Goal: Find specific page/section: Find specific page/section

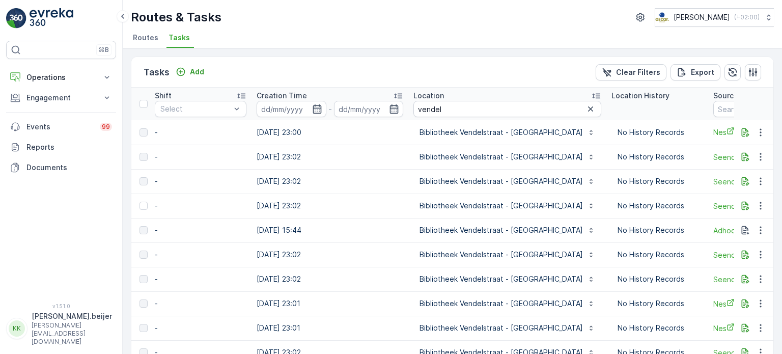
scroll to position [0, 744]
click at [433, 111] on input "vendel" at bounding box center [508, 109] width 188 height 16
type input "le grand"
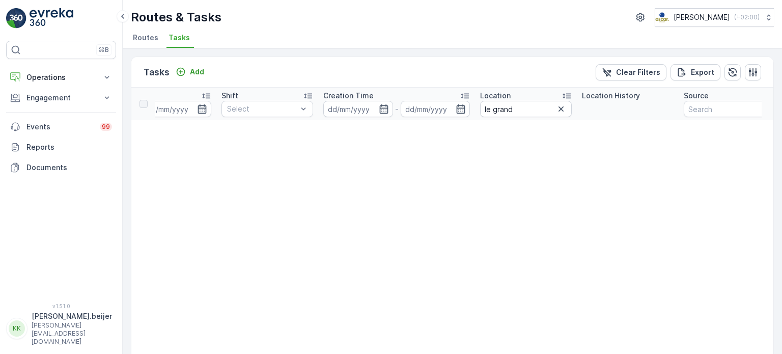
scroll to position [0, 660]
click at [519, 112] on input "le grand" at bounding box center [526, 109] width 92 height 16
type input "creative"
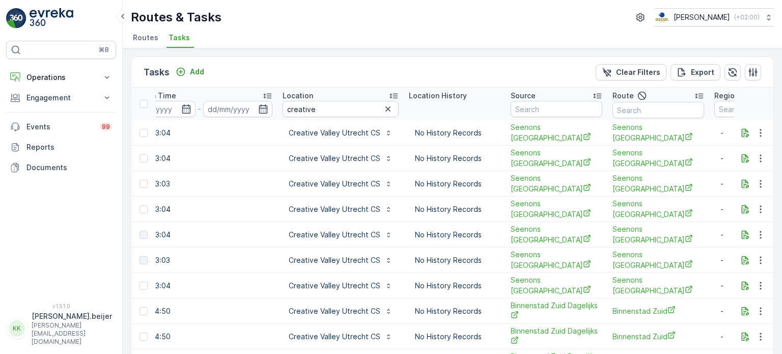
scroll to position [0, 875]
click at [310, 108] on input "creative" at bounding box center [341, 109] width 116 height 16
type input "qeet"
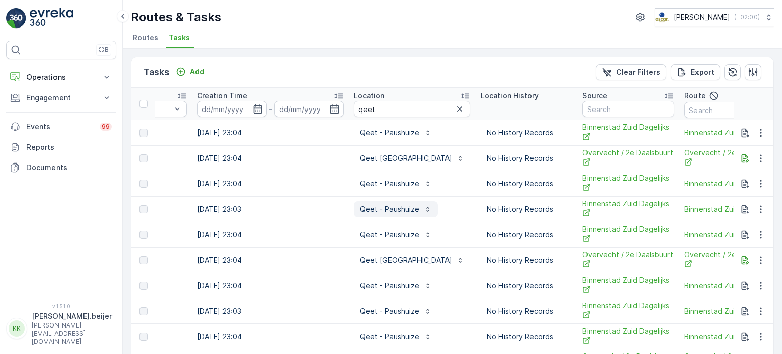
scroll to position [0, 805]
click at [365, 116] on input "qeet" at bounding box center [411, 109] width 117 height 16
type input "fort voor"
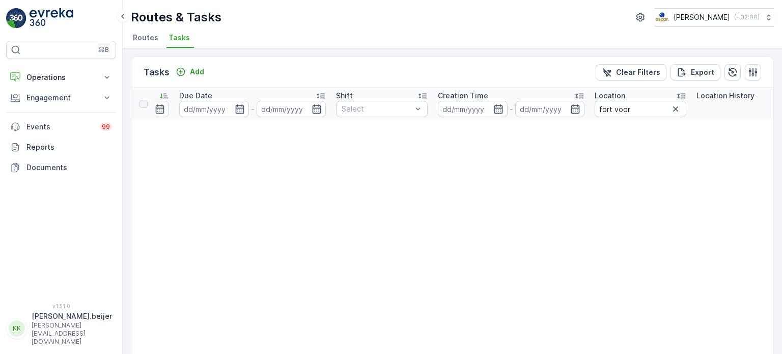
scroll to position [0, 578]
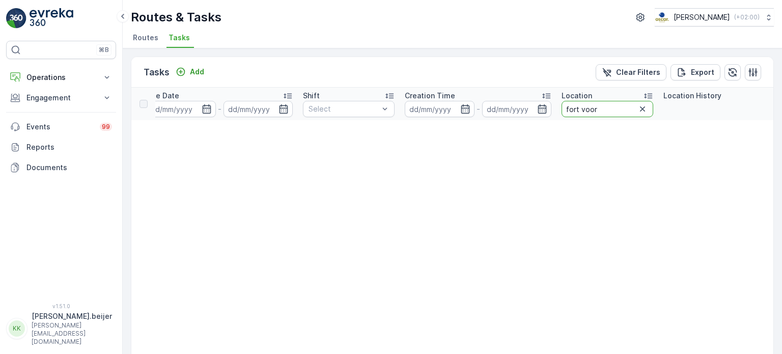
click at [585, 106] on input "fort voor" at bounding box center [608, 109] width 92 height 16
type input "voordoor"
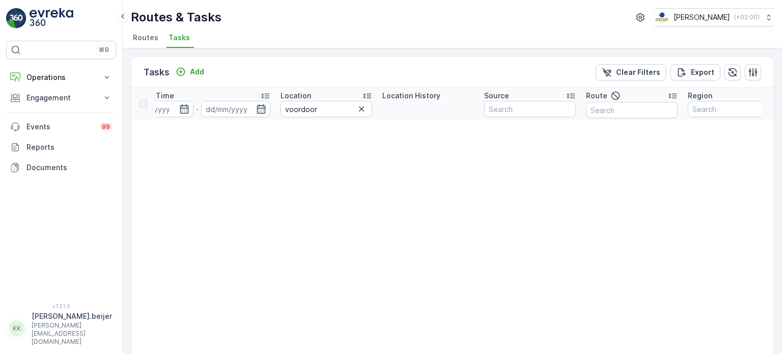
scroll to position [0, 885]
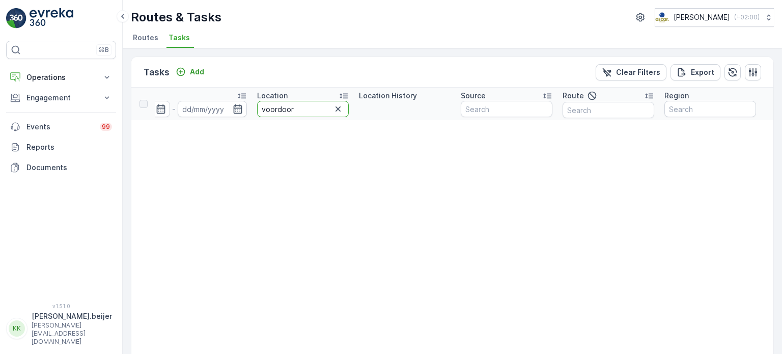
click at [291, 101] on input "voordoor" at bounding box center [303, 109] width 92 height 16
type input "voordorp"
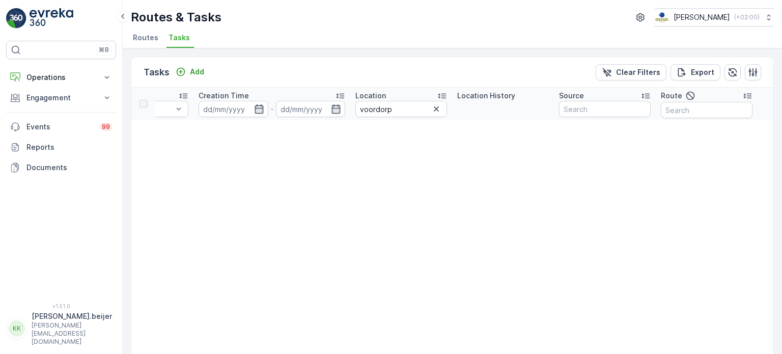
scroll to position [0, 815]
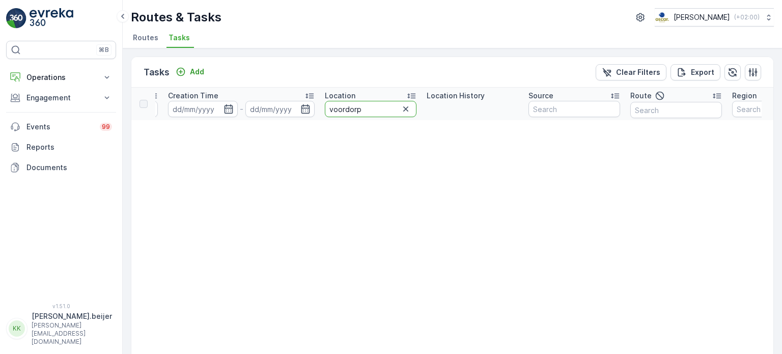
click at [350, 114] on input "voordorp" at bounding box center [371, 109] width 92 height 16
type input "qeet"
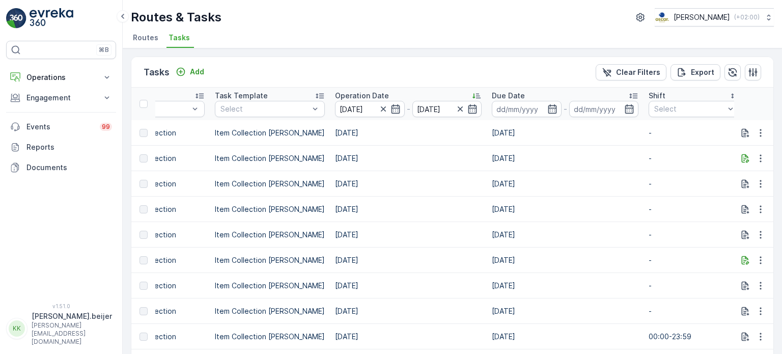
scroll to position [0, 245]
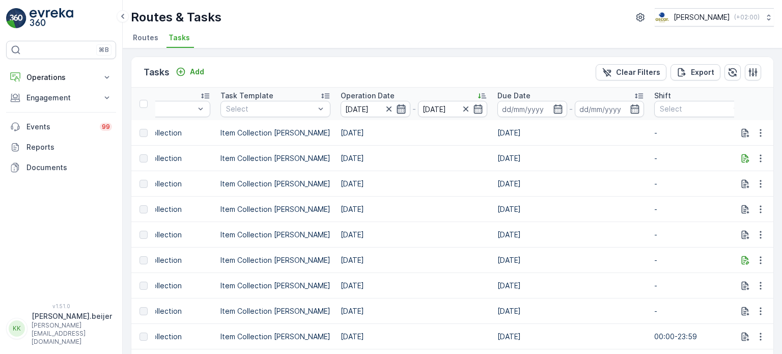
click at [396, 109] on icon "button" at bounding box center [401, 109] width 10 height 10
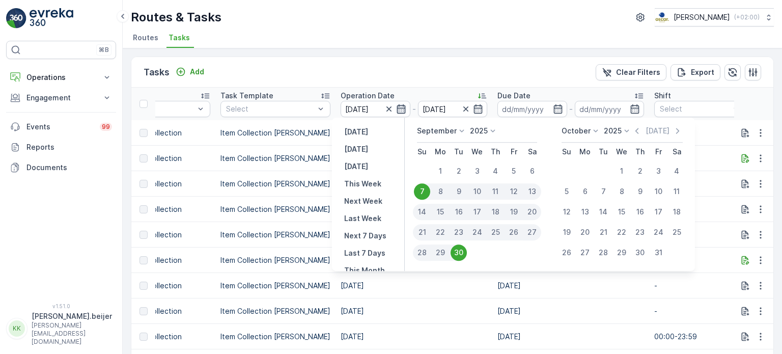
click at [396, 109] on icon "button" at bounding box center [401, 109] width 10 height 10
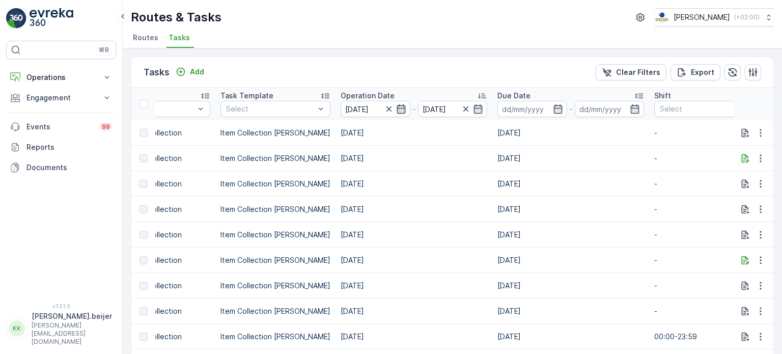
click at [396, 109] on icon "button" at bounding box center [401, 109] width 10 height 10
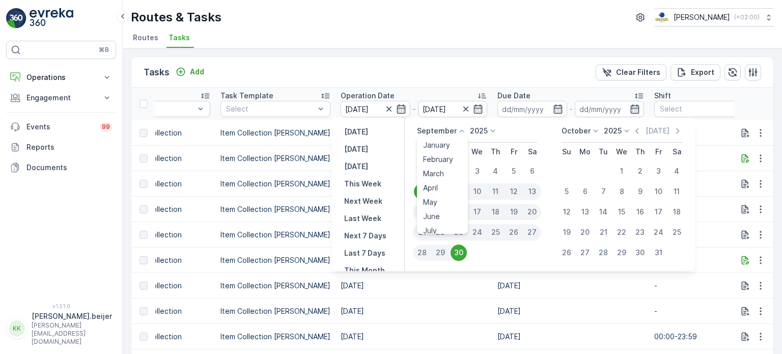
click at [454, 134] on div "September January February March April May June July August September October N…" at bounding box center [442, 131] width 50 height 10
click at [443, 142] on span "January" at bounding box center [436, 145] width 27 height 10
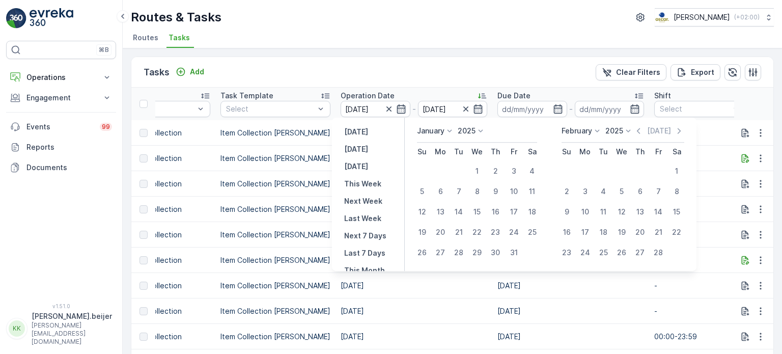
click at [452, 133] on icon at bounding box center [449, 131] width 10 height 10
click at [437, 203] on span "May" at bounding box center [430, 202] width 14 height 10
click at [496, 171] on div "1" at bounding box center [495, 171] width 16 height 16
type input "[DATE]"
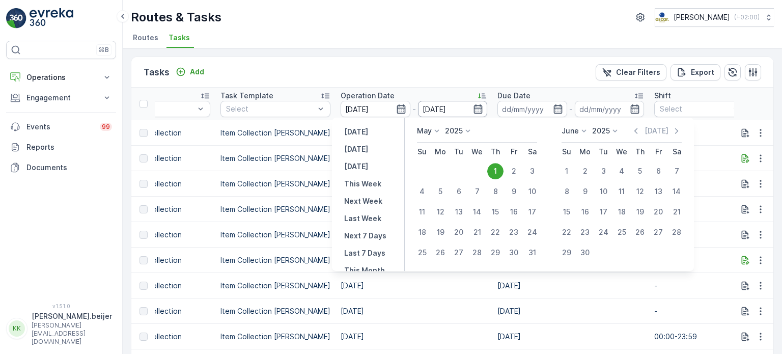
click at [467, 114] on input "[DATE]" at bounding box center [453, 109] width 70 height 16
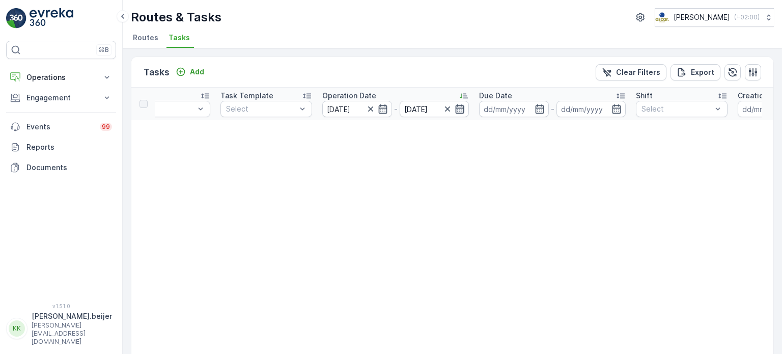
click at [460, 105] on icon "button" at bounding box center [460, 108] width 9 height 9
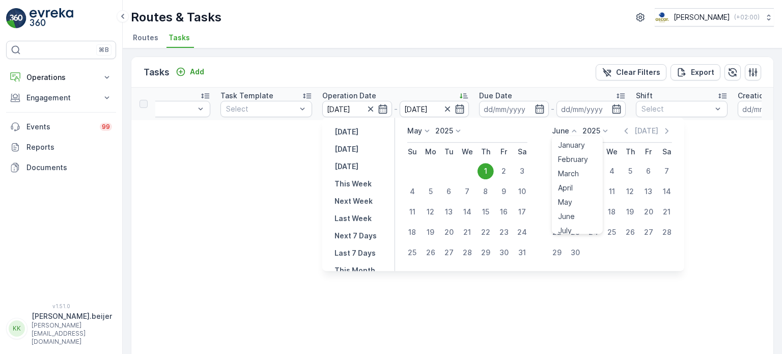
click at [569, 136] on div "June January February March April May June July August September October Novemb…" at bounding box center [565, 131] width 27 height 10
click at [579, 187] on span "September" at bounding box center [577, 190] width 39 height 10
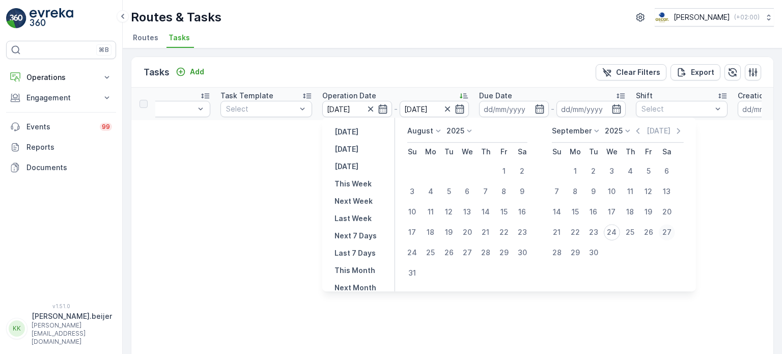
click at [674, 232] on div "27" at bounding box center [667, 232] width 16 height 16
type input "[DATE]"
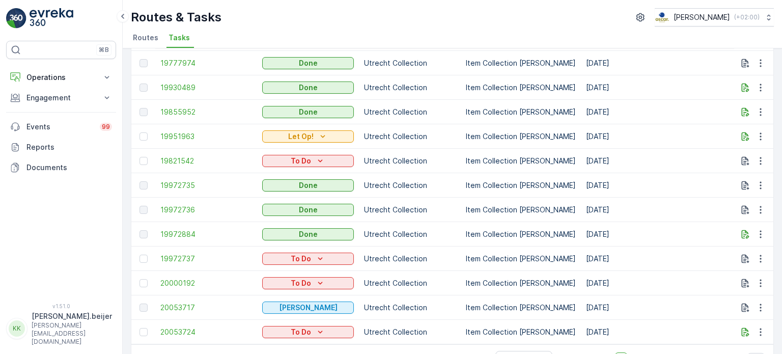
scroll to position [1030, 0]
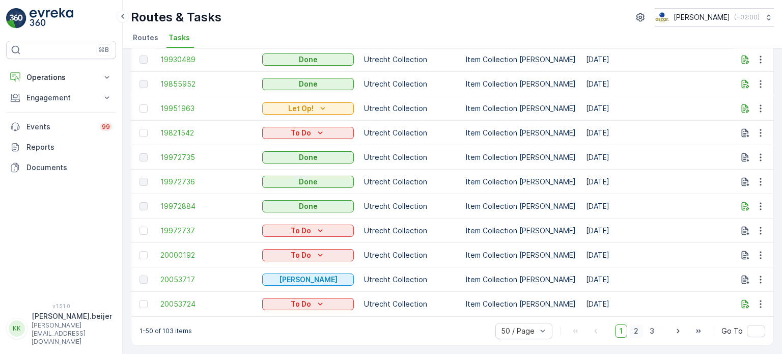
click at [632, 332] on span "2" at bounding box center [636, 330] width 14 height 13
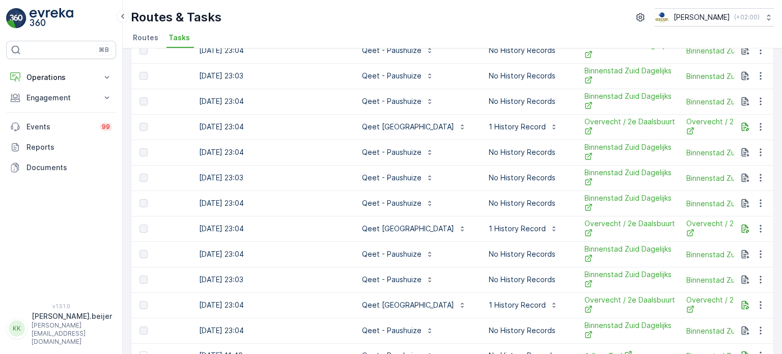
scroll to position [1060, 0]
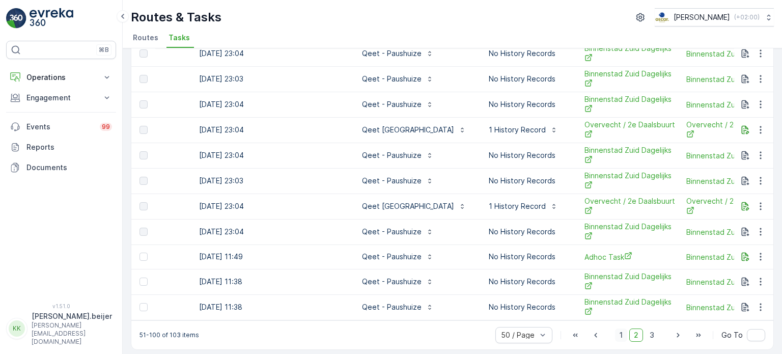
click at [621, 331] on span "1" at bounding box center [621, 334] width 12 height 13
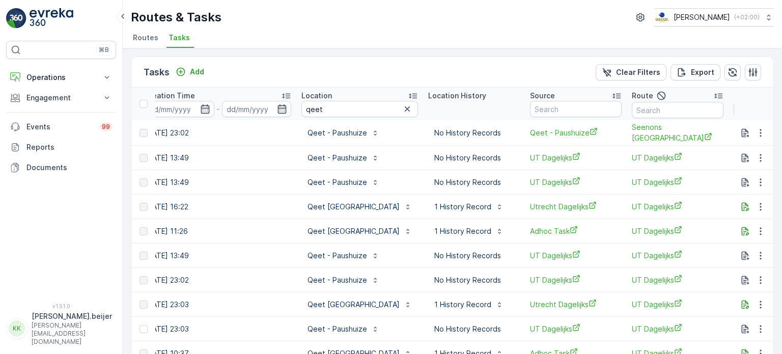
scroll to position [0, 857]
click at [325, 110] on input "qeet" at bounding box center [359, 109] width 117 height 16
type input "fort"
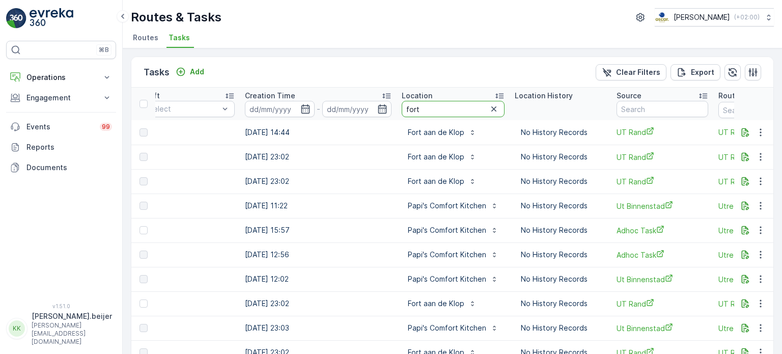
click at [413, 104] on input "fort" at bounding box center [453, 109] width 103 height 16
type input "dorp"
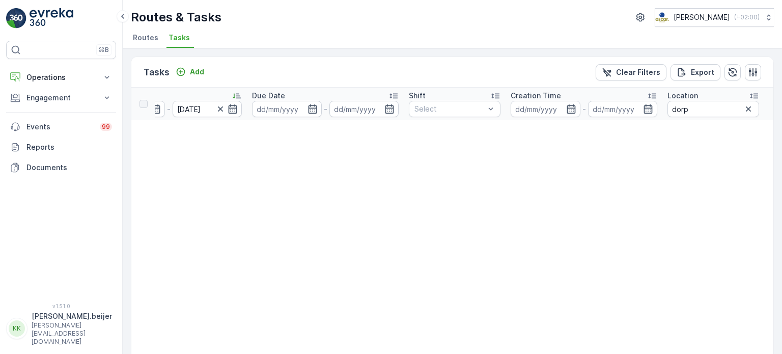
scroll to position [0, 676]
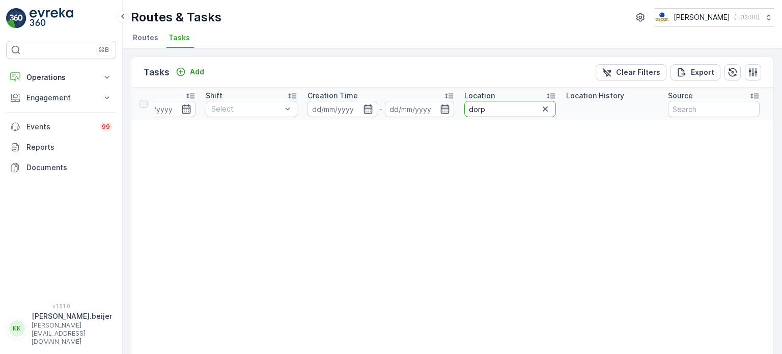
click at [490, 109] on input "dorp" at bounding box center [510, 109] width 92 height 16
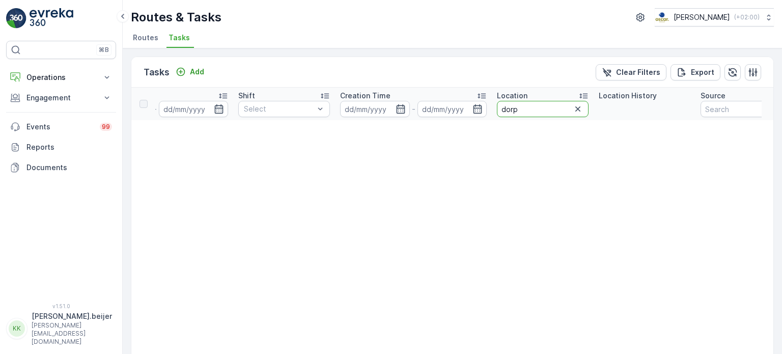
scroll to position [0, 646]
click at [527, 111] on input "dorp" at bounding box center [540, 109] width 92 height 16
type input "qeet"
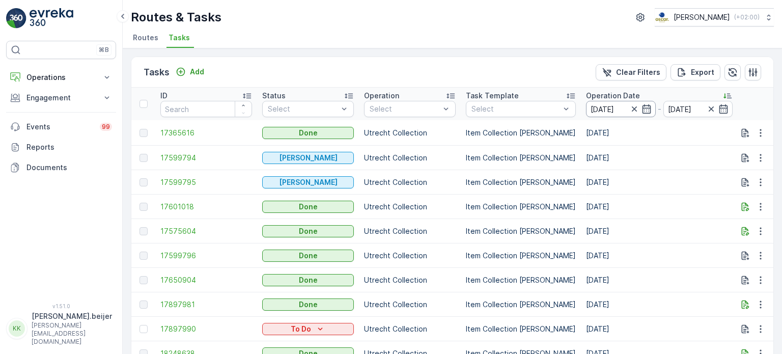
click at [593, 113] on input "[DATE]" at bounding box center [621, 109] width 70 height 16
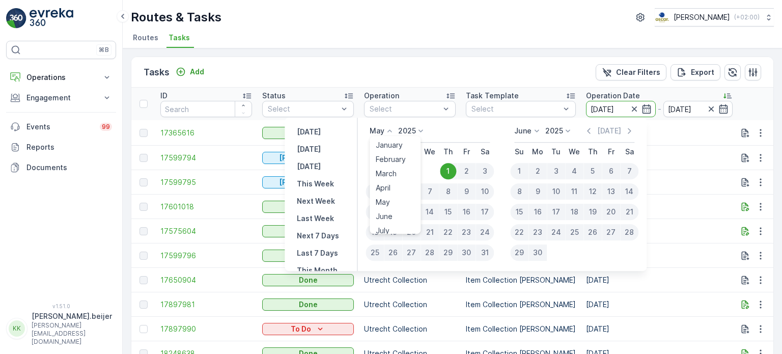
click at [386, 131] on icon at bounding box center [389, 131] width 10 height 10
click at [393, 144] on span "January" at bounding box center [389, 145] width 27 height 10
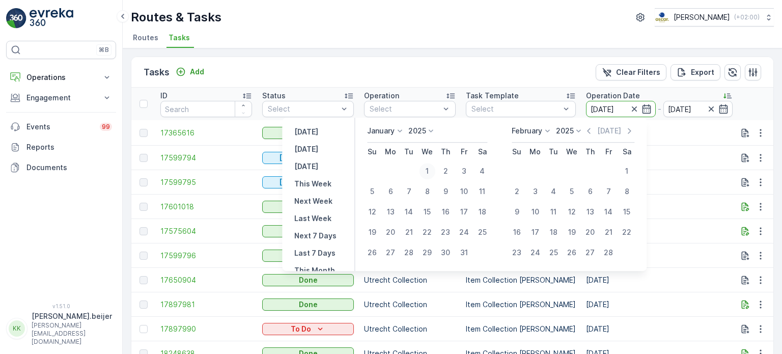
click at [430, 170] on div "1" at bounding box center [427, 171] width 16 height 16
type input "[DATE]"
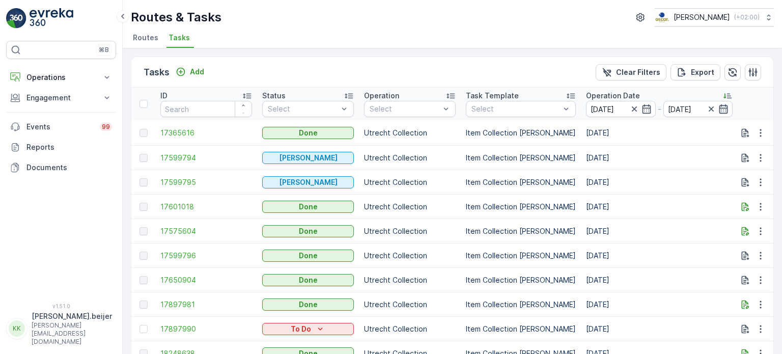
click at [718, 107] on icon "button" at bounding box center [723, 109] width 10 height 10
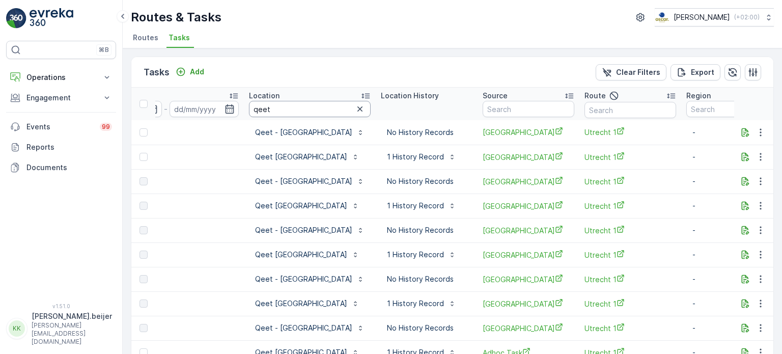
click at [276, 101] on input "qeet" at bounding box center [310, 109] width 122 height 16
type input "qeet - fort"
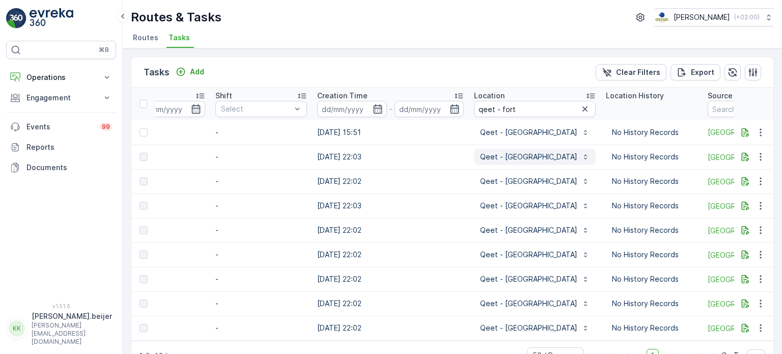
scroll to position [0, 684]
click at [520, 111] on input "qeet - fort" at bounding box center [535, 109] width 122 height 16
type input "uu"
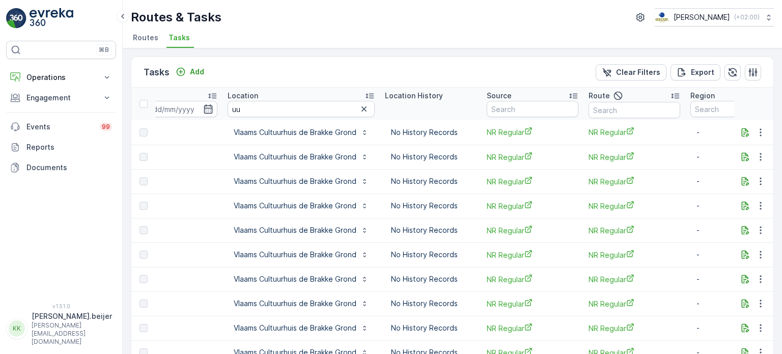
scroll to position [0, 945]
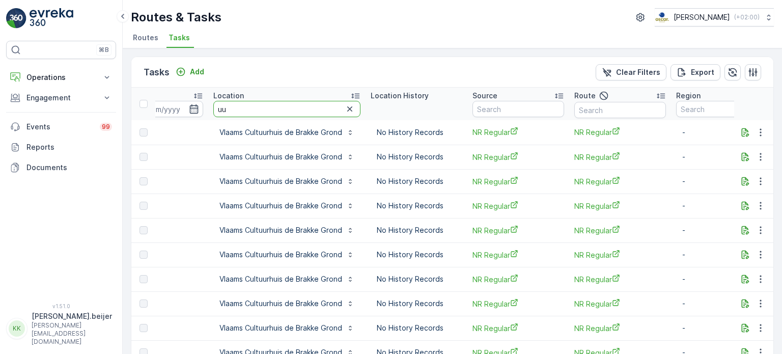
click at [262, 110] on input "uu" at bounding box center [286, 109] width 147 height 16
type input "domplein"
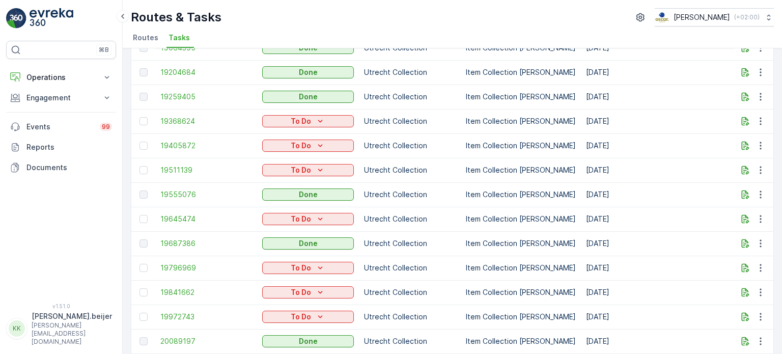
scroll to position [1030, 0]
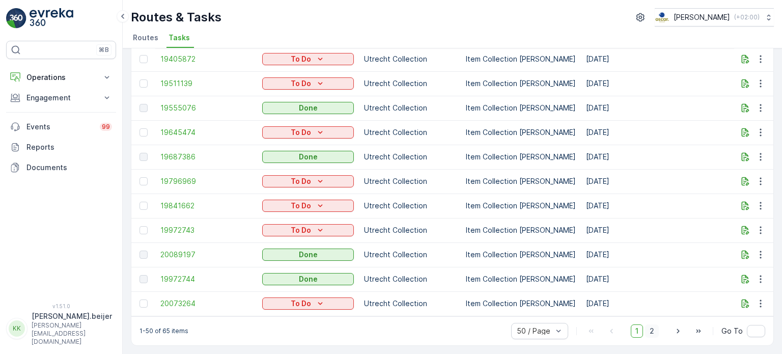
click at [653, 332] on span "2" at bounding box center [652, 330] width 14 height 13
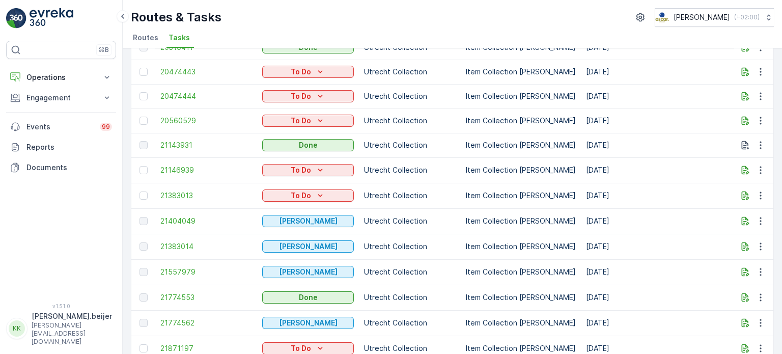
scroll to position [177, 0]
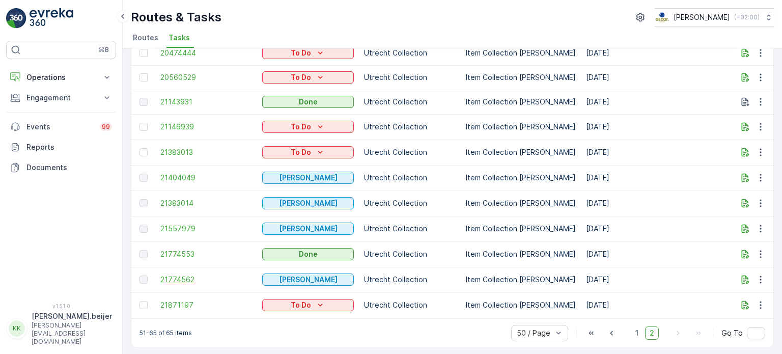
click at [179, 277] on span "21774562" at bounding box center [206, 279] width 92 height 10
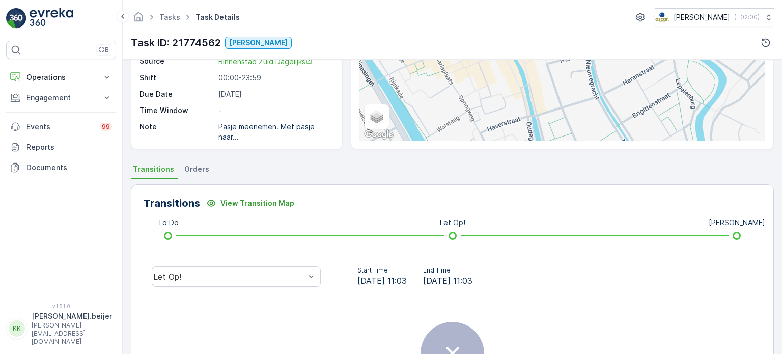
scroll to position [122, 0]
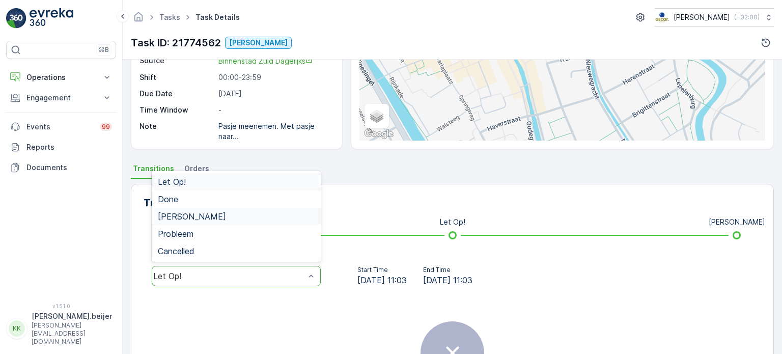
click at [194, 212] on span "[PERSON_NAME]" at bounding box center [192, 216] width 68 height 9
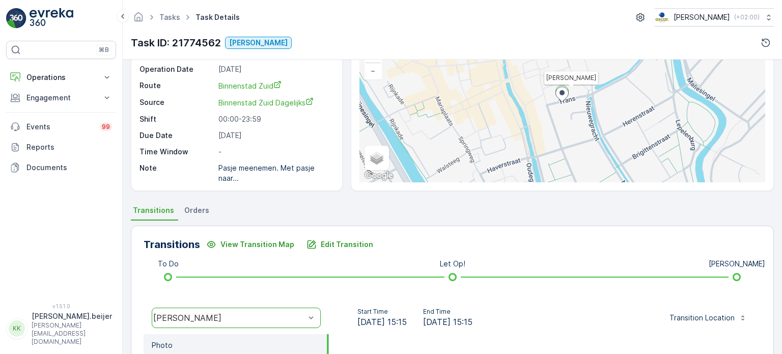
scroll to position [39, 0]
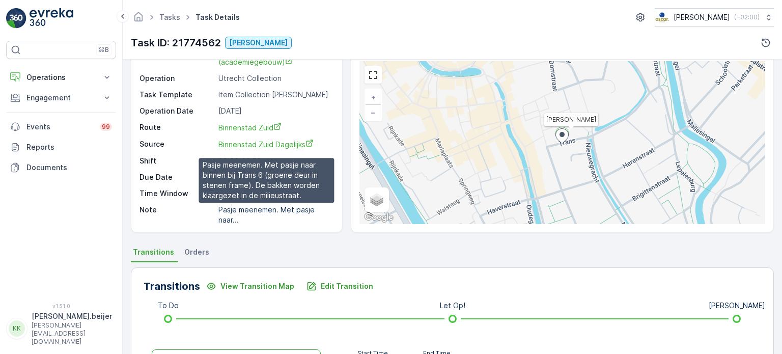
click at [279, 209] on p "Pasje meenemen. Met pasje naar..." at bounding box center [267, 214] width 98 height 19
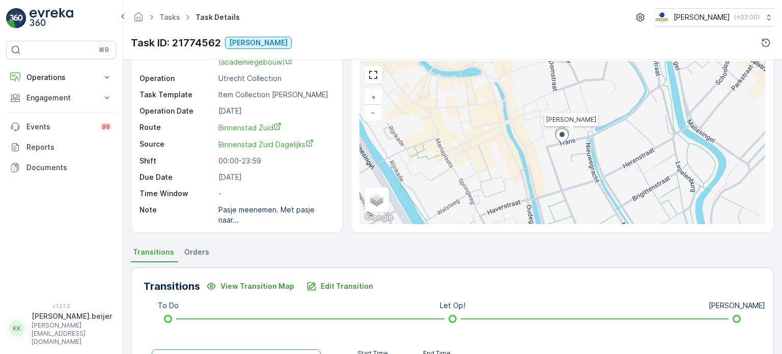
click at [263, 186] on div "Task ID 21774562 Service Point UU - Domplein (academiegebouw) Operation Utrecht…" at bounding box center [235, 127] width 192 height 195
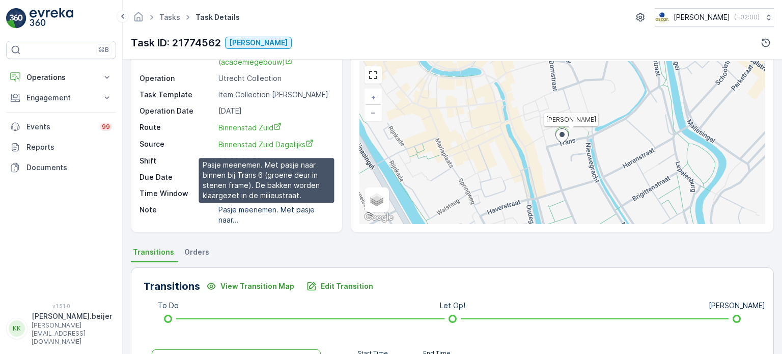
click at [227, 216] on p "Pasje meenemen. Met pasje naar..." at bounding box center [267, 214] width 98 height 19
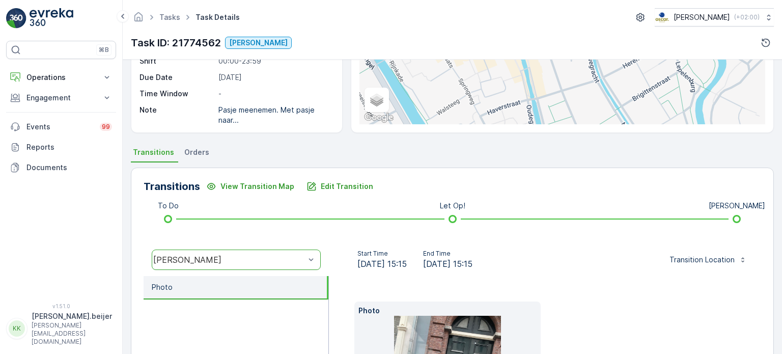
scroll to position [124, 0]
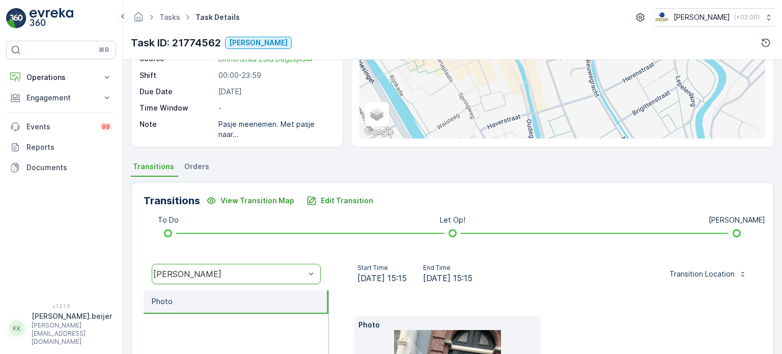
click at [268, 130] on div "Pasje meenemen. Met pasje naar..." at bounding box center [274, 129] width 113 height 20
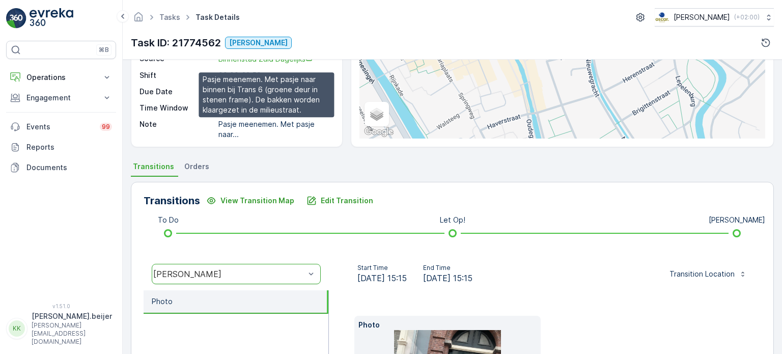
click at [240, 120] on p "Pasje meenemen. Met pasje naar..." at bounding box center [267, 129] width 98 height 19
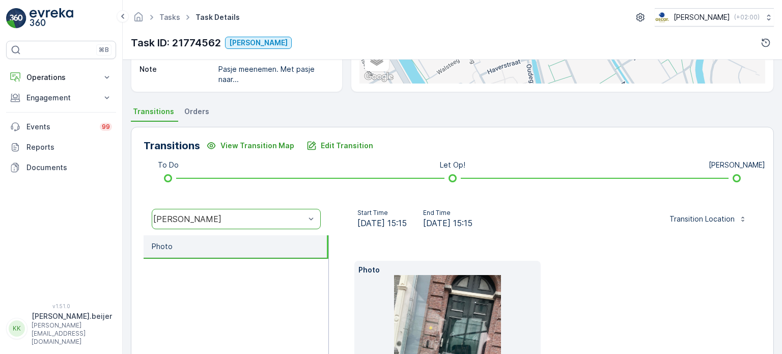
scroll to position [171, 0]
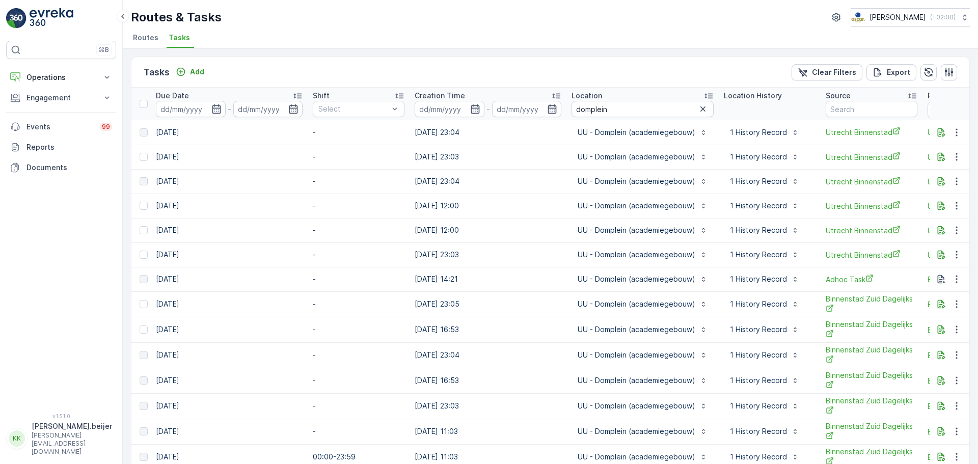
scroll to position [0, 598]
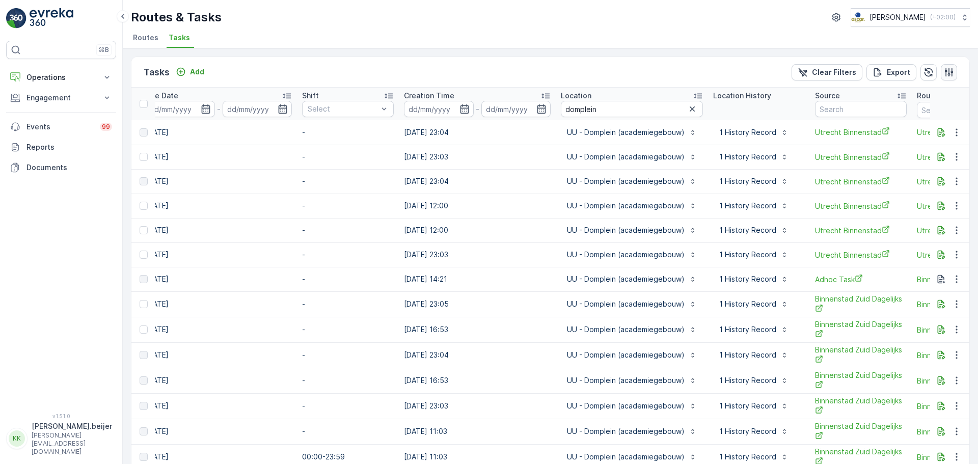
click at [781, 72] on icon "button" at bounding box center [948, 72] width 9 height 9
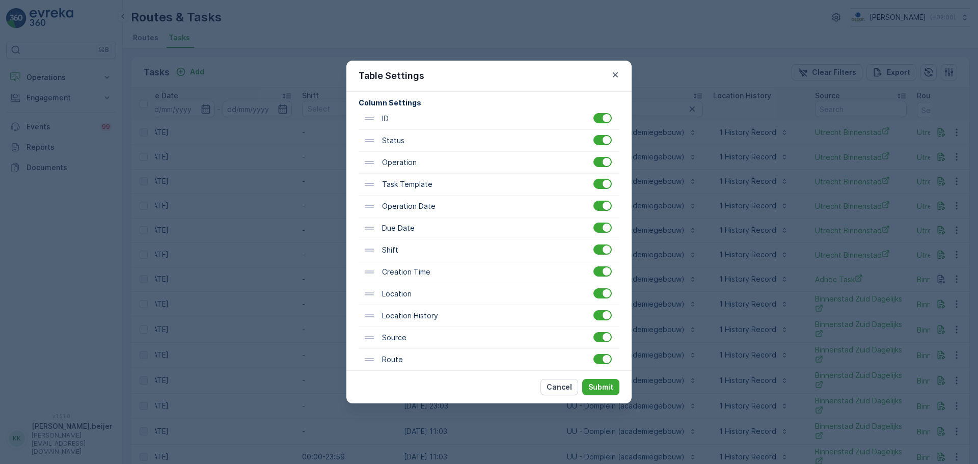
scroll to position [66, 0]
drag, startPoint x: 617, startPoint y: 75, endPoint x: 582, endPoint y: 88, distance: 36.9
click at [582, 88] on div "Table Settings" at bounding box center [488, 76] width 285 height 31
click at [615, 73] on icon "button" at bounding box center [615, 75] width 10 height 10
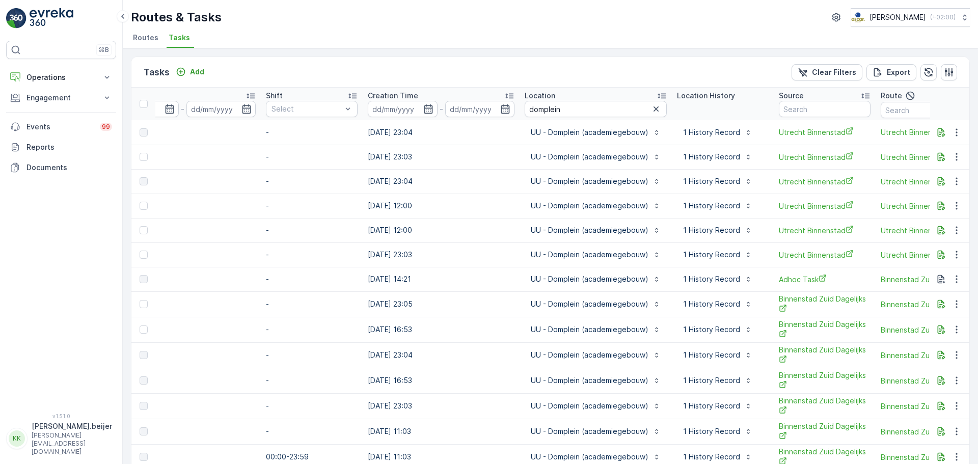
scroll to position [0, 776]
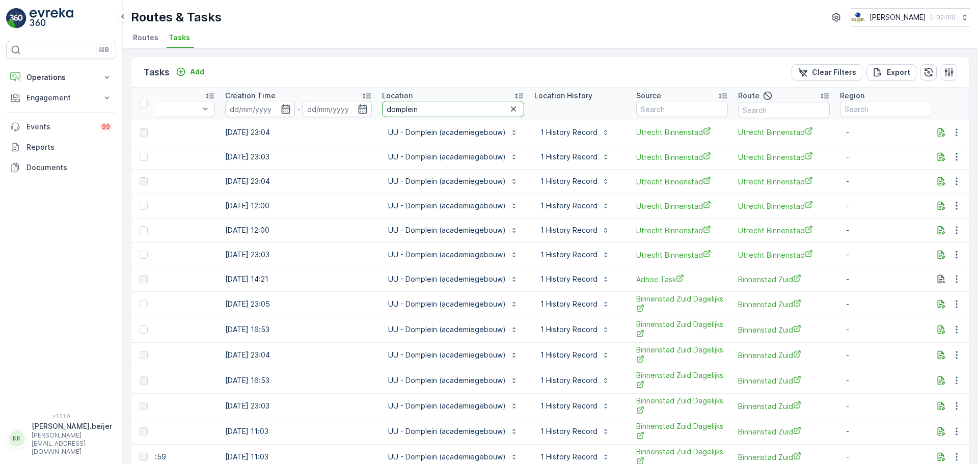
click at [446, 112] on input "domplein" at bounding box center [453, 109] width 142 height 16
type input "U"
type input "bus"
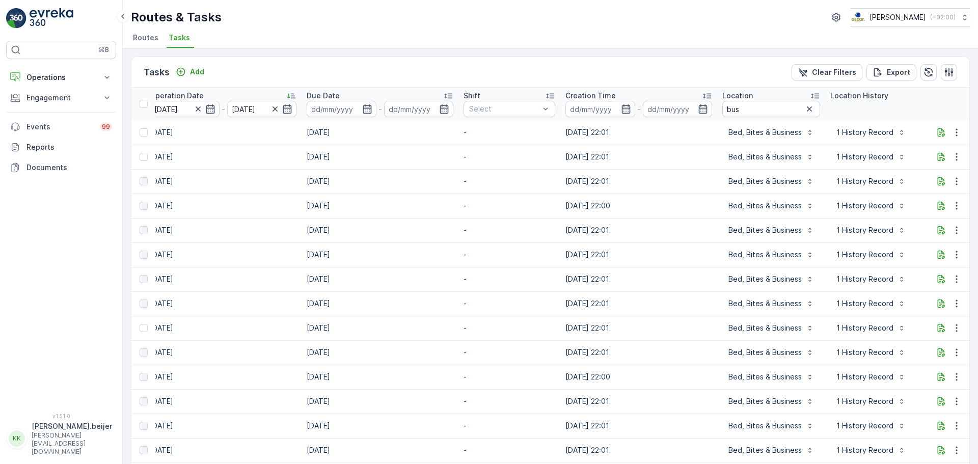
scroll to position [0, 450]
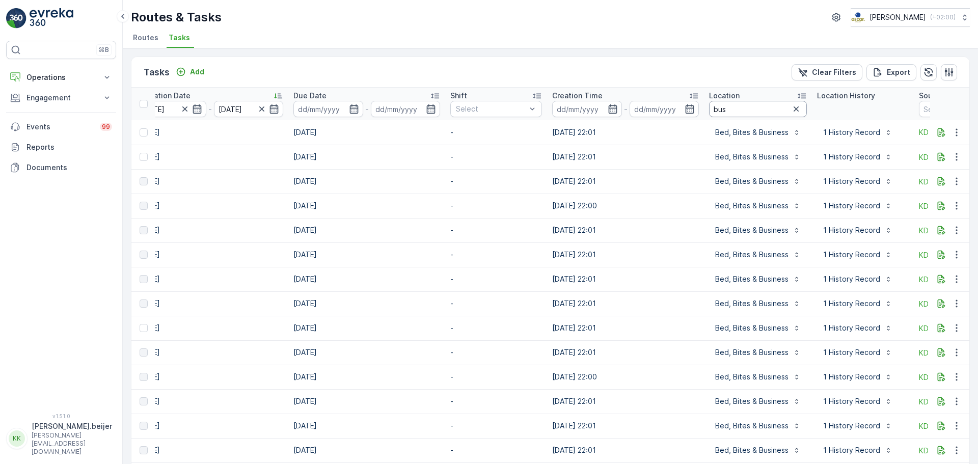
click at [729, 115] on input "bus" at bounding box center [758, 109] width 98 height 16
type input "oude tur"
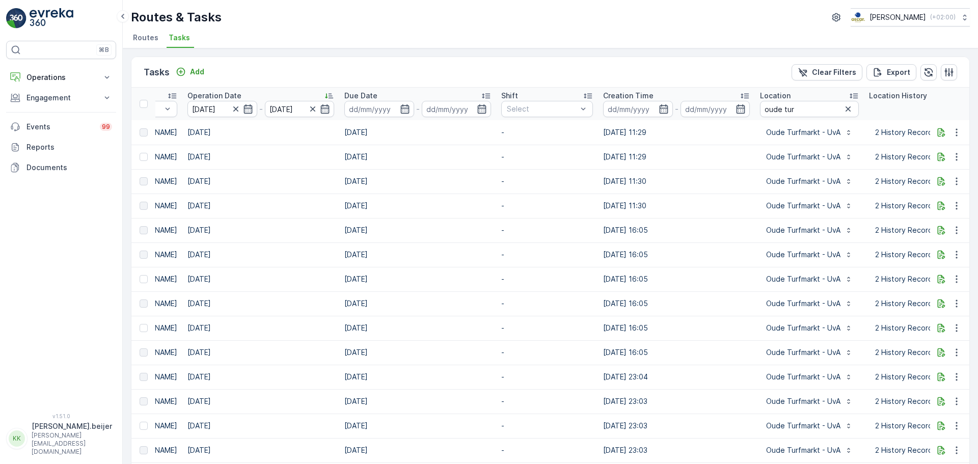
scroll to position [0, 398]
click at [781, 69] on icon "button" at bounding box center [948, 72] width 10 height 10
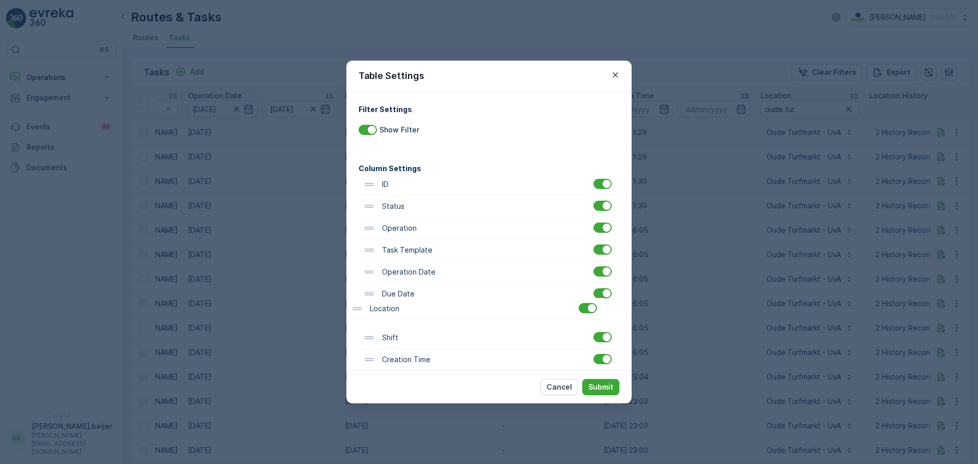
scroll to position [2, 0]
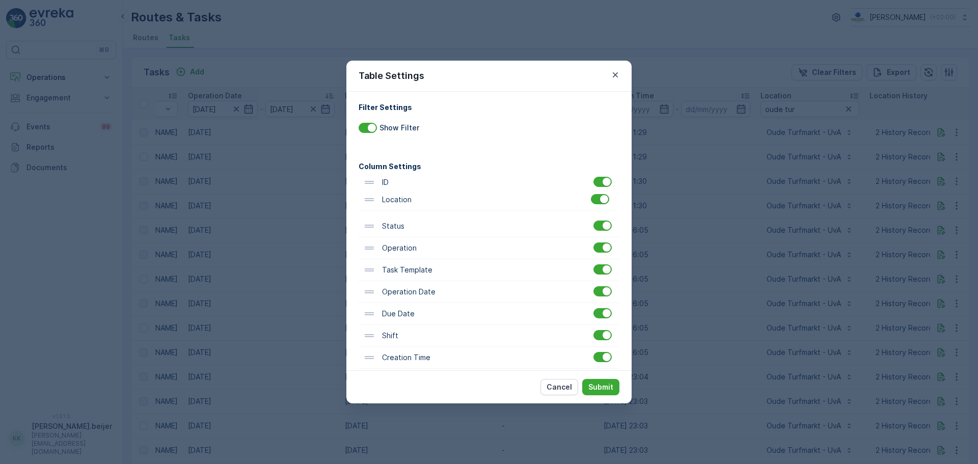
drag, startPoint x: 371, startPoint y: 362, endPoint x: 369, endPoint y: 198, distance: 163.9
click at [369, 198] on div "ID Status Operation Task Template Operation Date Due Date Shift Creation Time L…" at bounding box center [488, 314] width 261 height 285
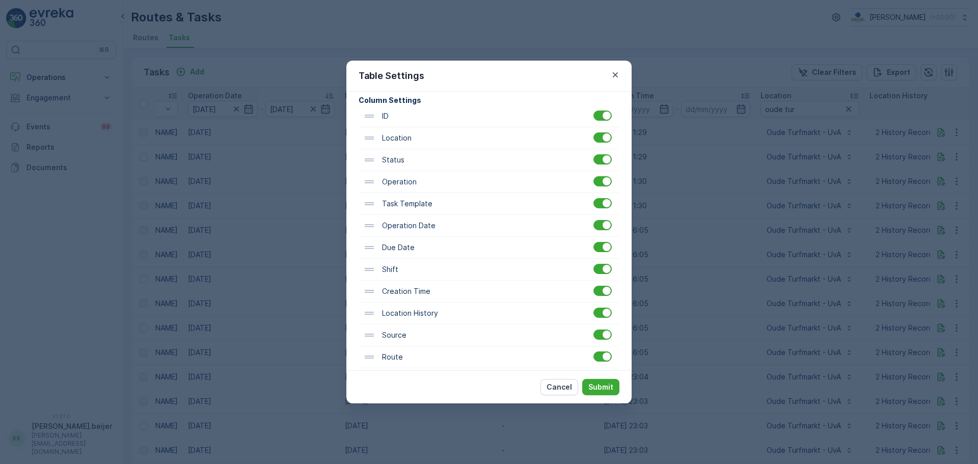
scroll to position [68, 0]
drag, startPoint x: 373, startPoint y: 224, endPoint x: 367, endPoint y: 192, distance: 32.2
click at [367, 192] on div "ID Location Status Operation Task Template Operation Date Due Date Shift Creati…" at bounding box center [488, 248] width 261 height 285
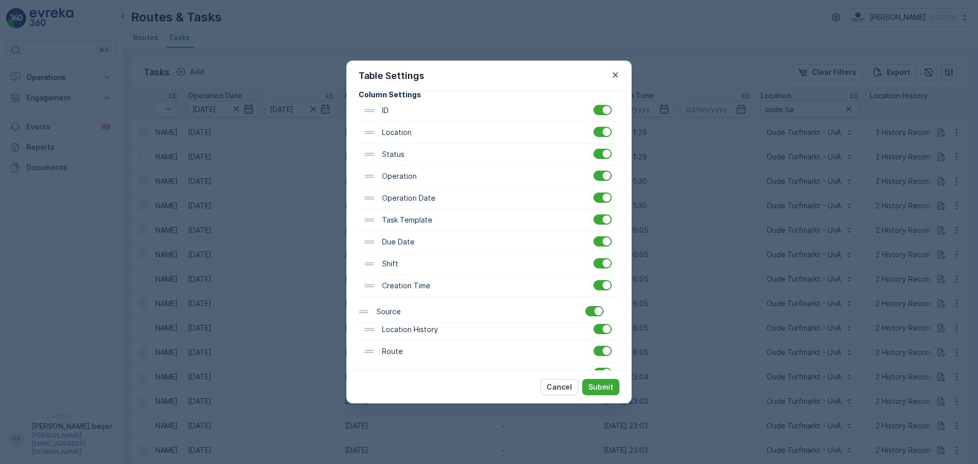
scroll to position [75, 0]
drag, startPoint x: 374, startPoint y: 340, endPoint x: 370, endPoint y: 212, distance: 127.9
click at [370, 212] on div "ID Location Status Operation Operation Date Task Template Due Date Shift Creati…" at bounding box center [488, 241] width 261 height 285
drag, startPoint x: 368, startPoint y: 351, endPoint x: 367, endPoint y: 232, distance: 118.6
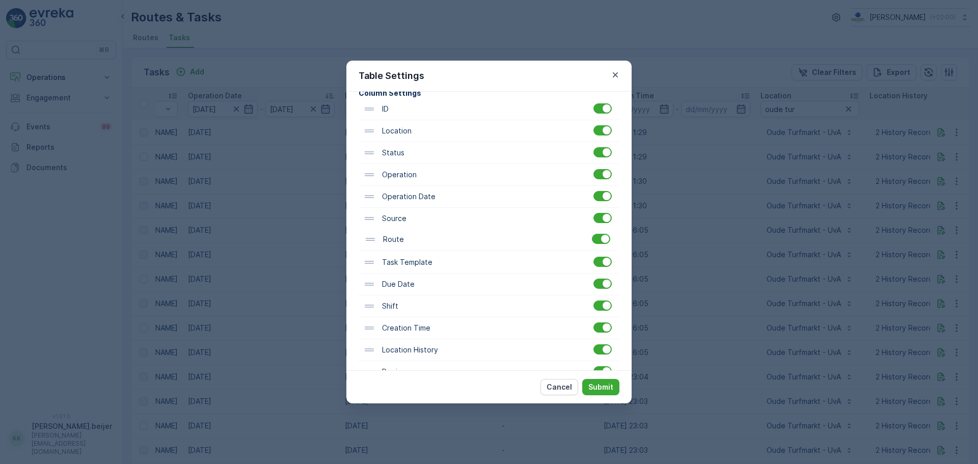
click at [367, 232] on div "ID Location Status Operation Operation Date Source Task Template Due Date Shift…" at bounding box center [488, 240] width 261 height 285
click at [606, 353] on p "Submit" at bounding box center [600, 387] width 25 height 10
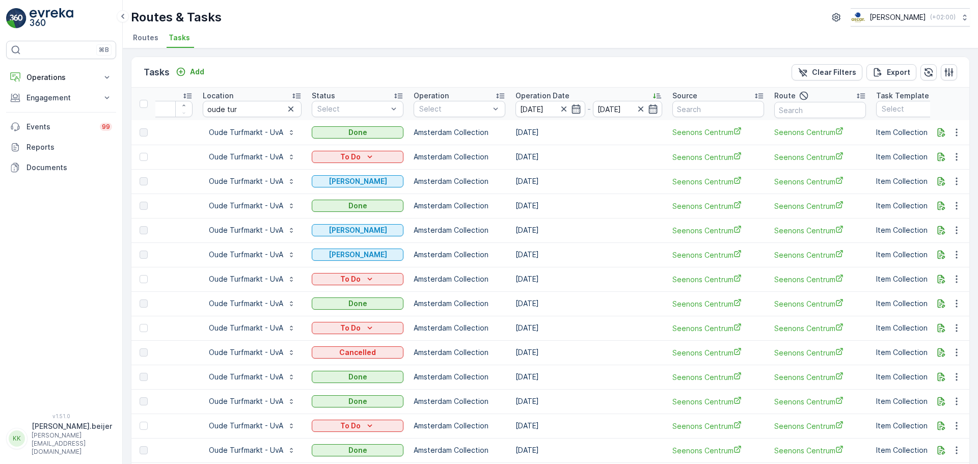
scroll to position [0, 0]
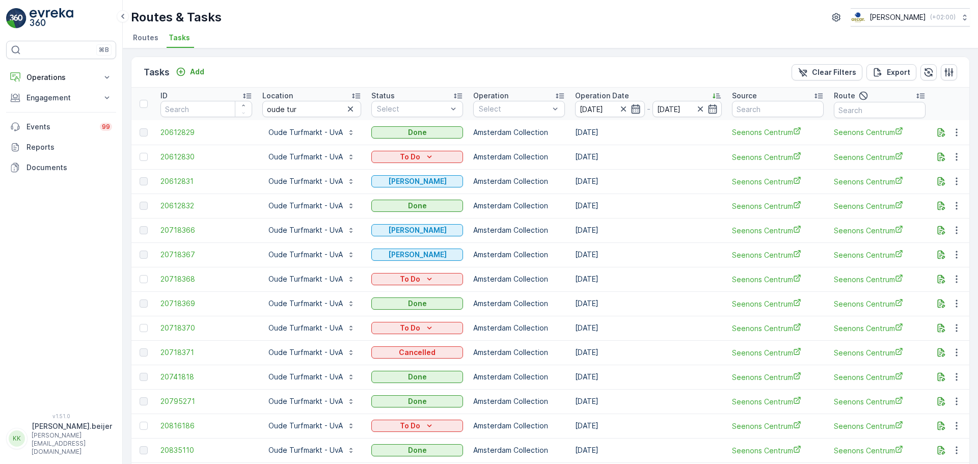
click at [635, 112] on icon "button" at bounding box center [635, 109] width 10 height 10
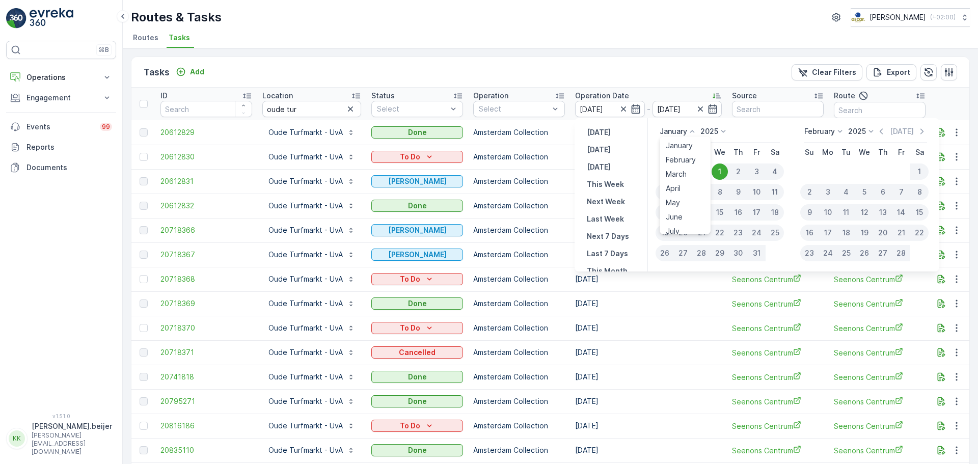
click at [693, 135] on icon at bounding box center [692, 131] width 10 height 10
click at [615, 220] on p "This Month" at bounding box center [607, 216] width 41 height 10
type input "[DATE]"
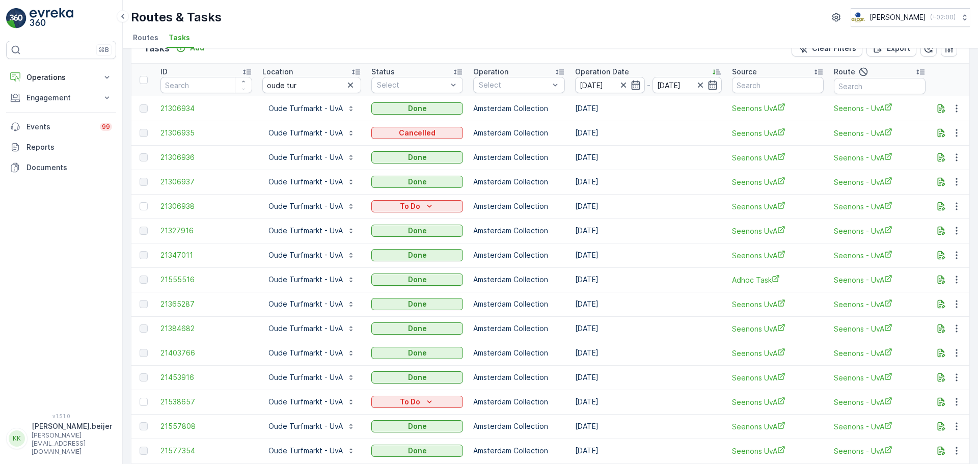
scroll to position [19, 0]
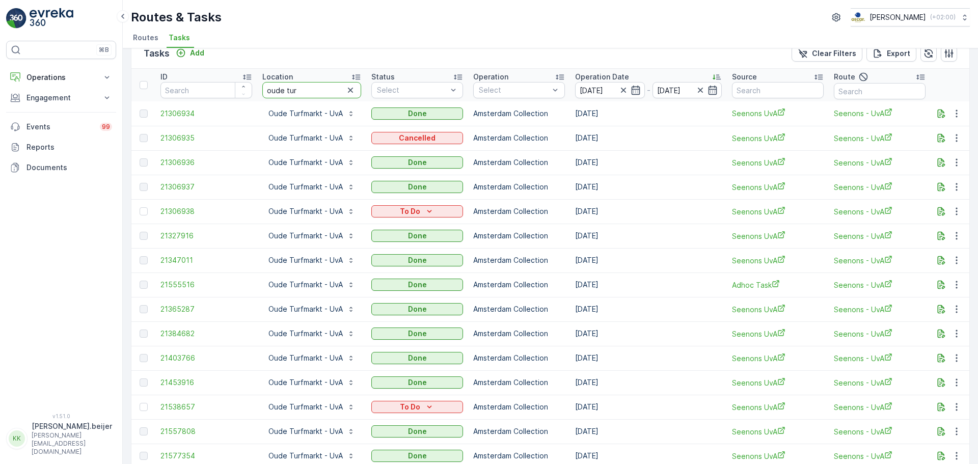
click at [297, 95] on input "oude tur" at bounding box center [311, 90] width 99 height 16
type input "Vendelstrat"
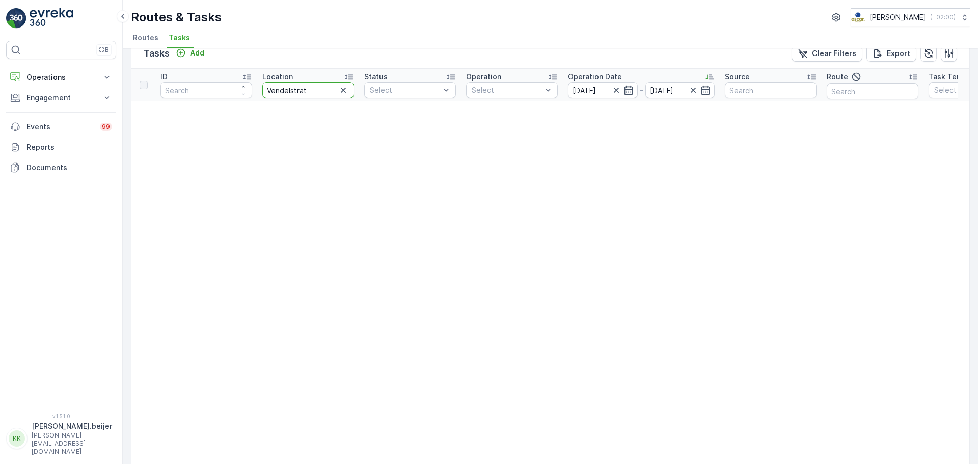
click at [318, 93] on input "Vendelstrat" at bounding box center [308, 90] width 92 height 16
type input "Vendelstraat"
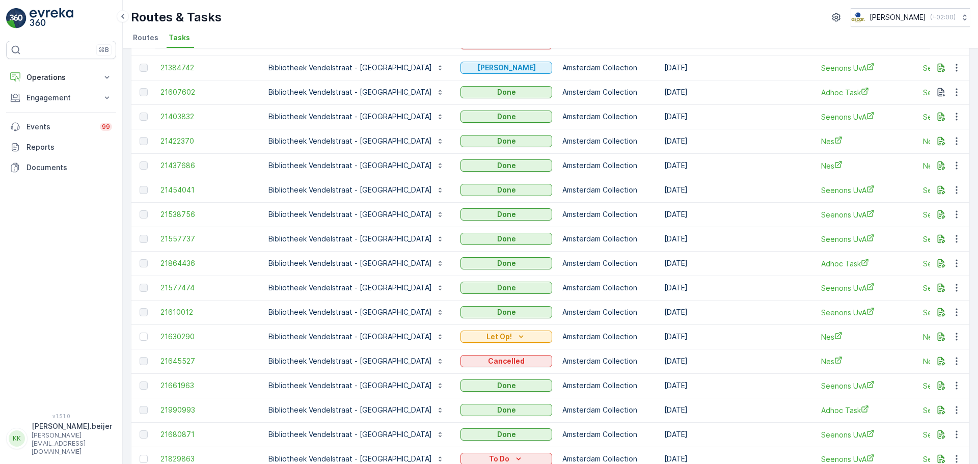
scroll to position [310, 0]
click at [172, 336] on span "21630290" at bounding box center [206, 336] width 92 height 10
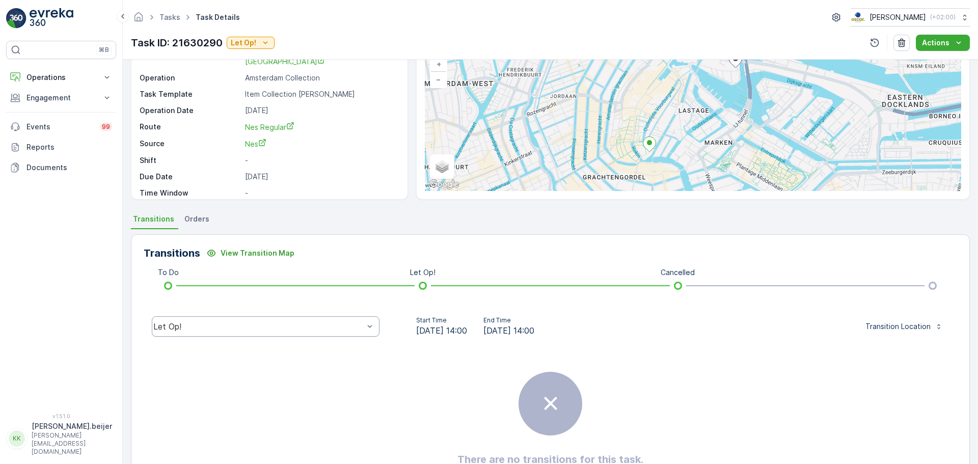
scroll to position [100, 0]
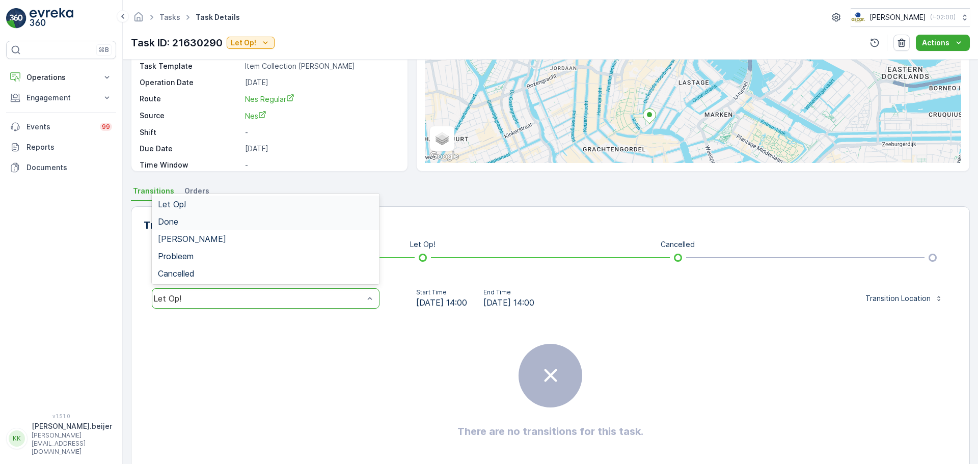
click at [177, 224] on span "Done" at bounding box center [168, 221] width 20 height 9
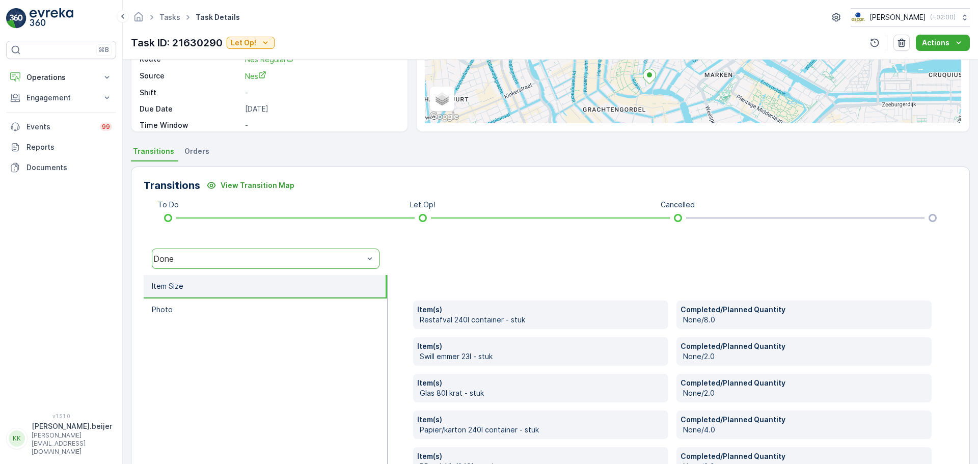
scroll to position [209, 0]
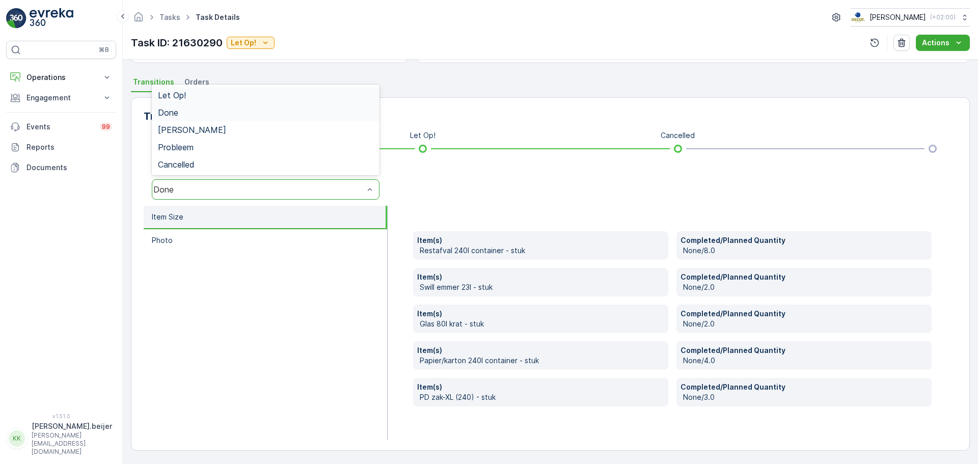
click at [189, 187] on div "Done" at bounding box center [258, 189] width 210 height 9
click at [179, 93] on span "Let Op!" at bounding box center [172, 95] width 28 height 9
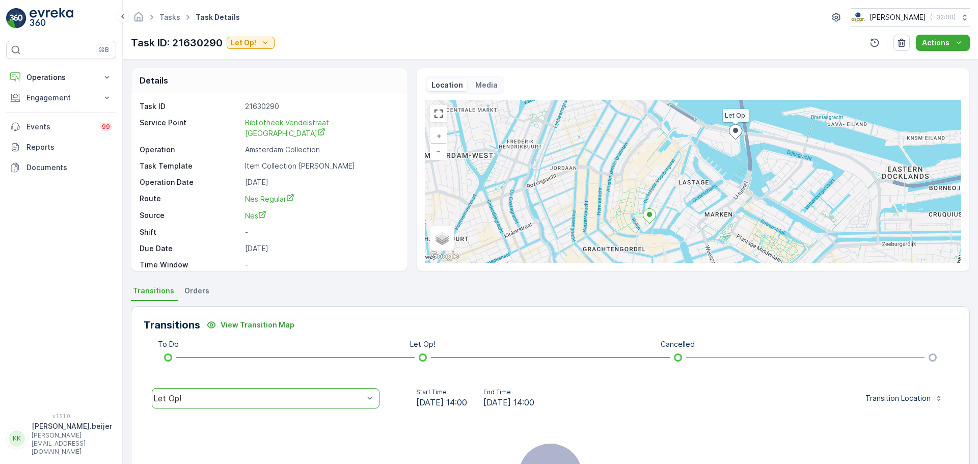
scroll to position [79, 0]
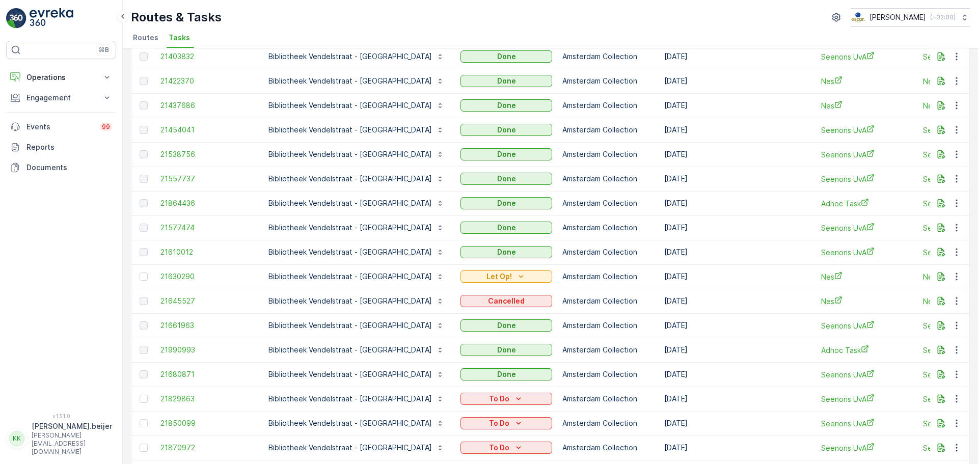
scroll to position [371, 0]
